Goal: Navigation & Orientation: Find specific page/section

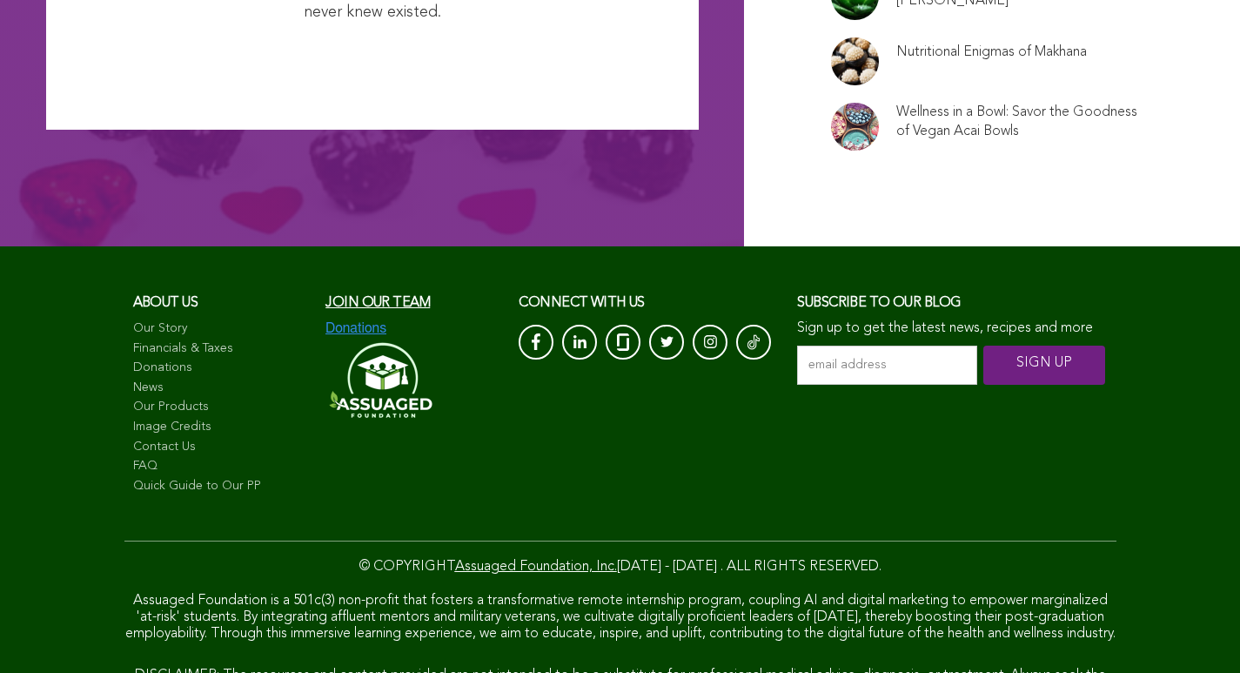
scroll to position [11813, 0]
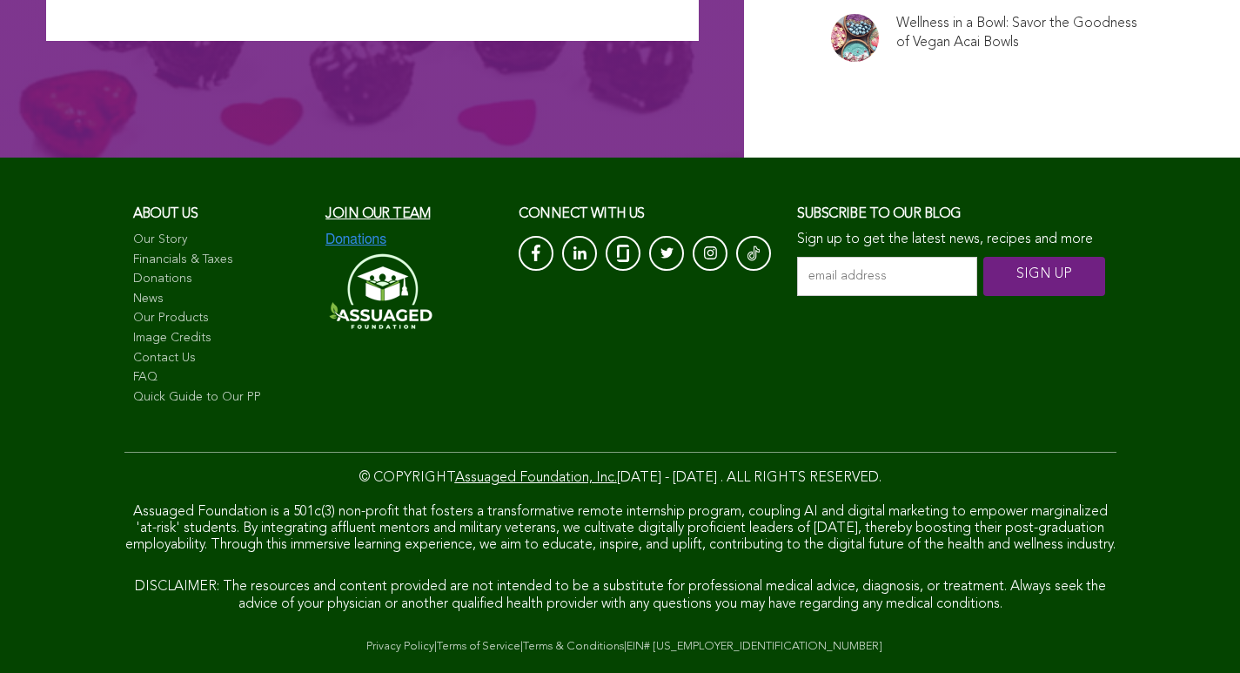
click at [366, 641] on link "Privacy Policy" at bounding box center [400, 646] width 68 height 11
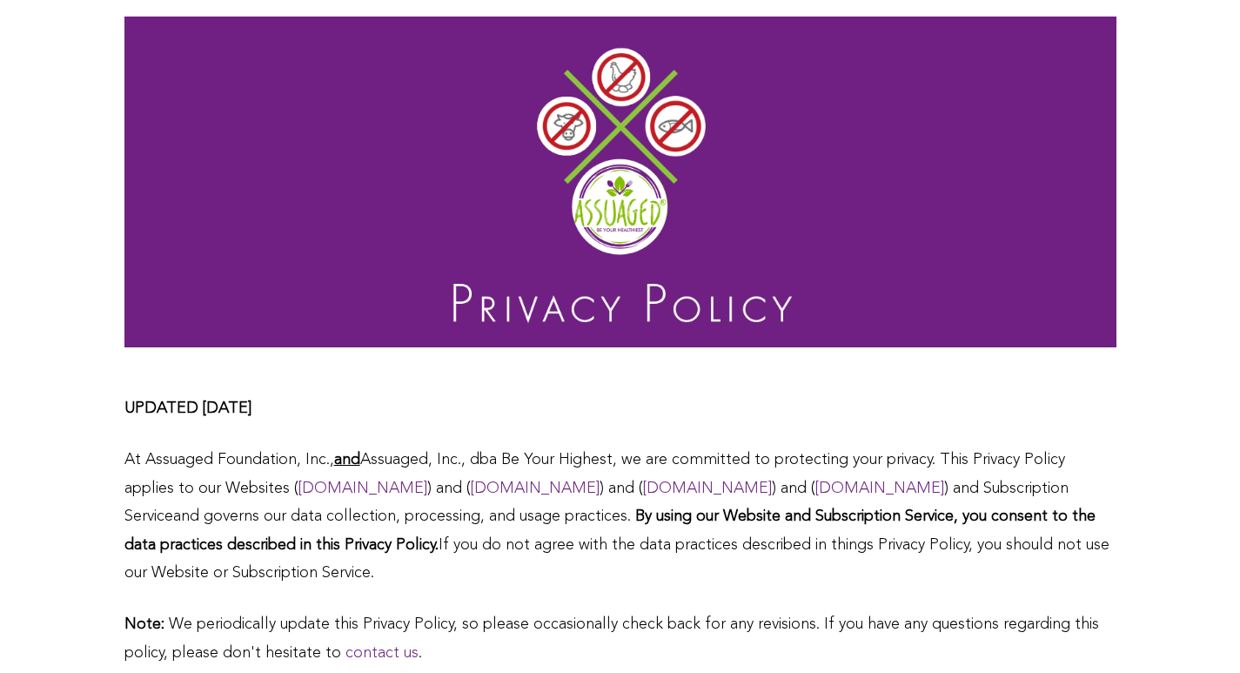
scroll to position [15, 0]
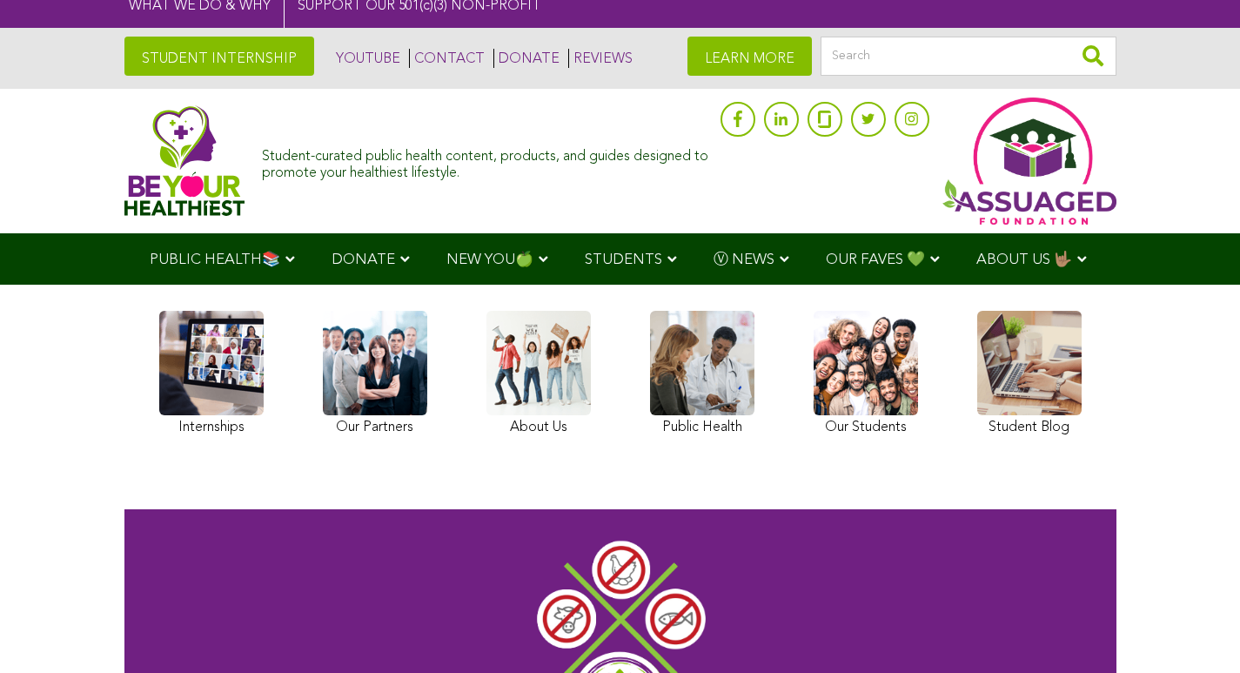
click at [124, 161] on img at bounding box center [184, 160] width 121 height 111
